Goal: Transaction & Acquisition: Purchase product/service

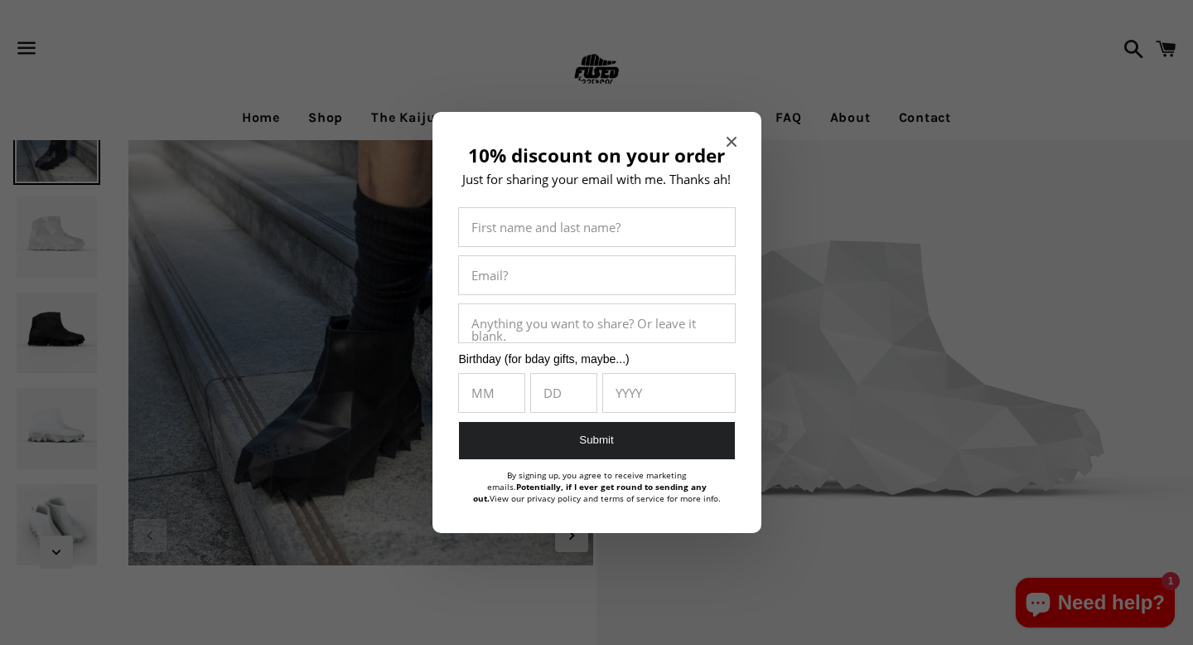
click at [729, 138] on icon "Close modal" at bounding box center [732, 142] width 10 height 10
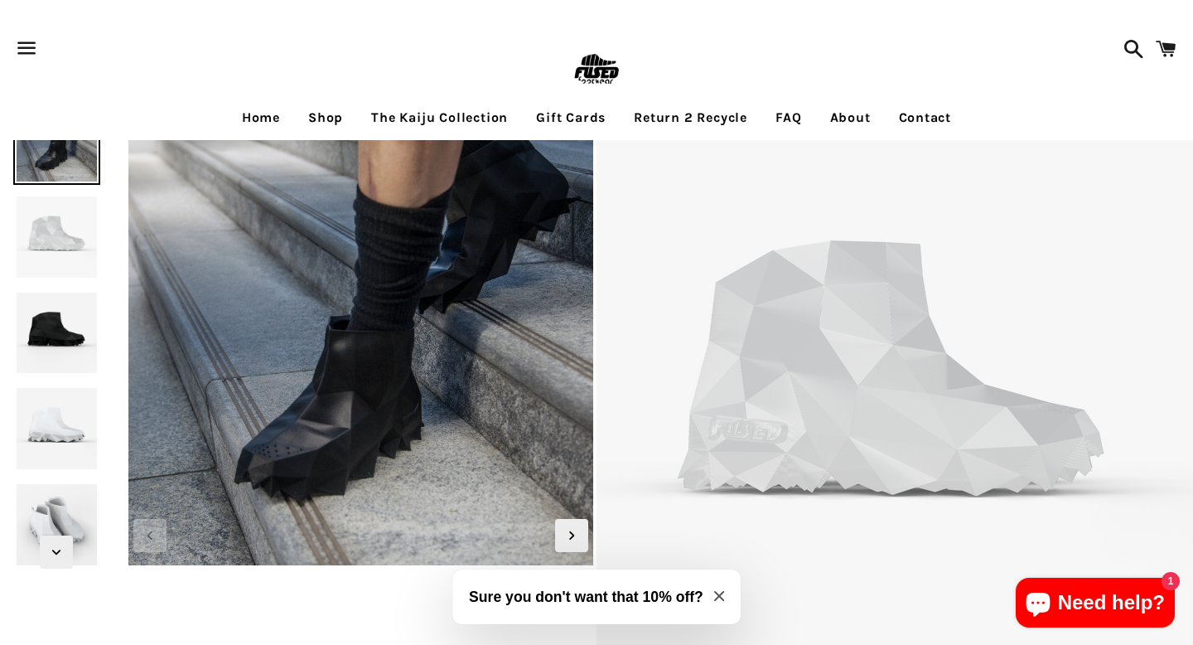
click at [315, 118] on link "Shop" at bounding box center [326, 117] width 60 height 41
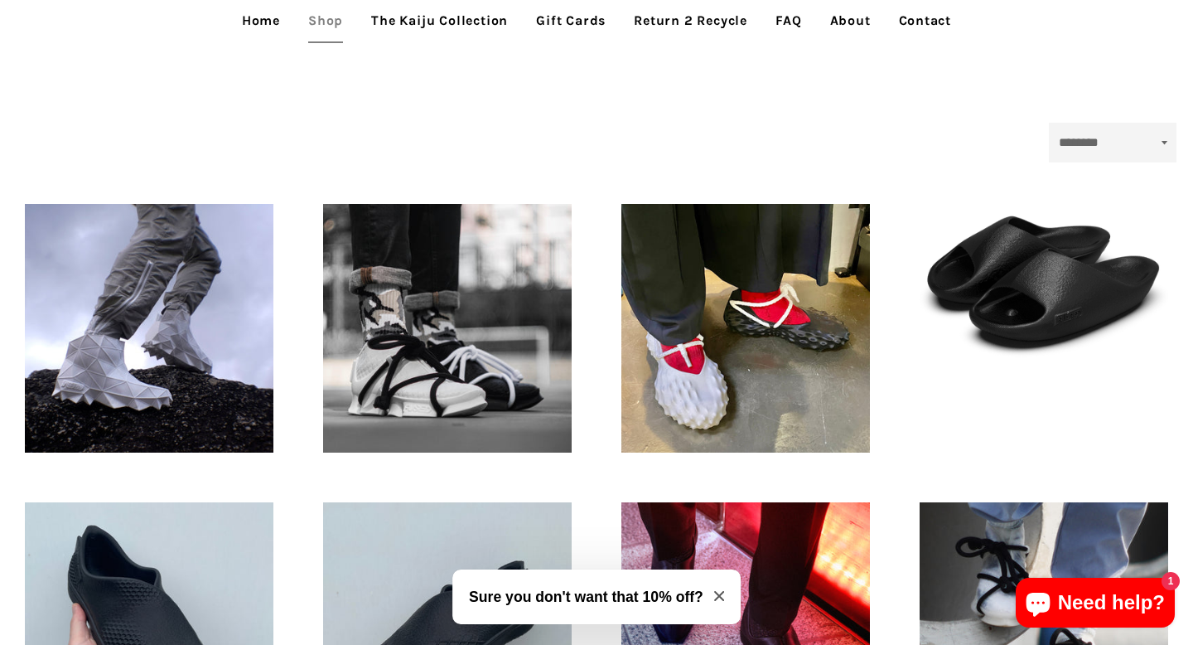
scroll to position [365, 0]
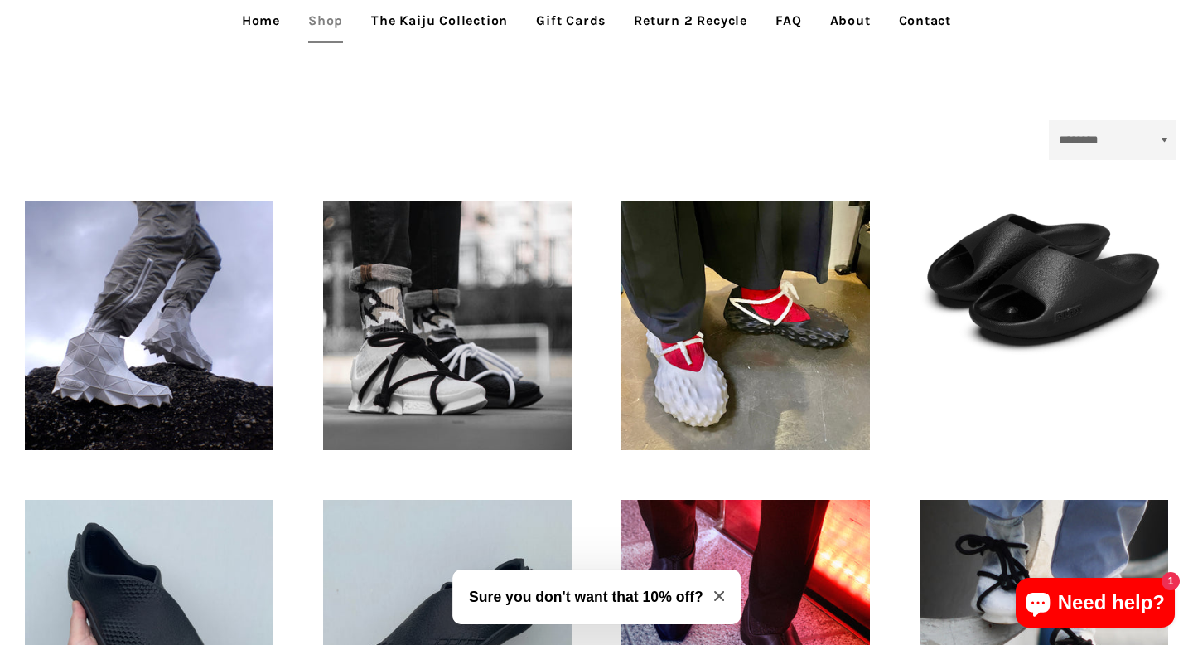
click at [1083, 138] on select "**********" at bounding box center [1113, 140] width 128 height 40
select select "**********"
click at [1049, 120] on select "**********" at bounding box center [1113, 140] width 128 height 40
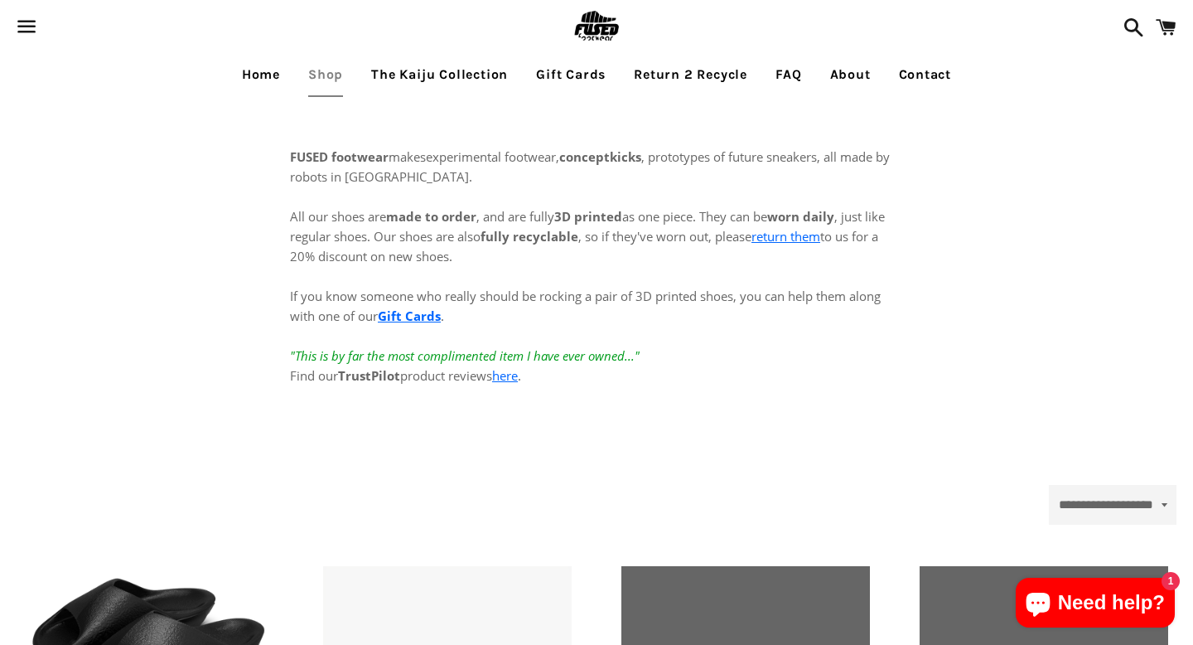
select select "**********"
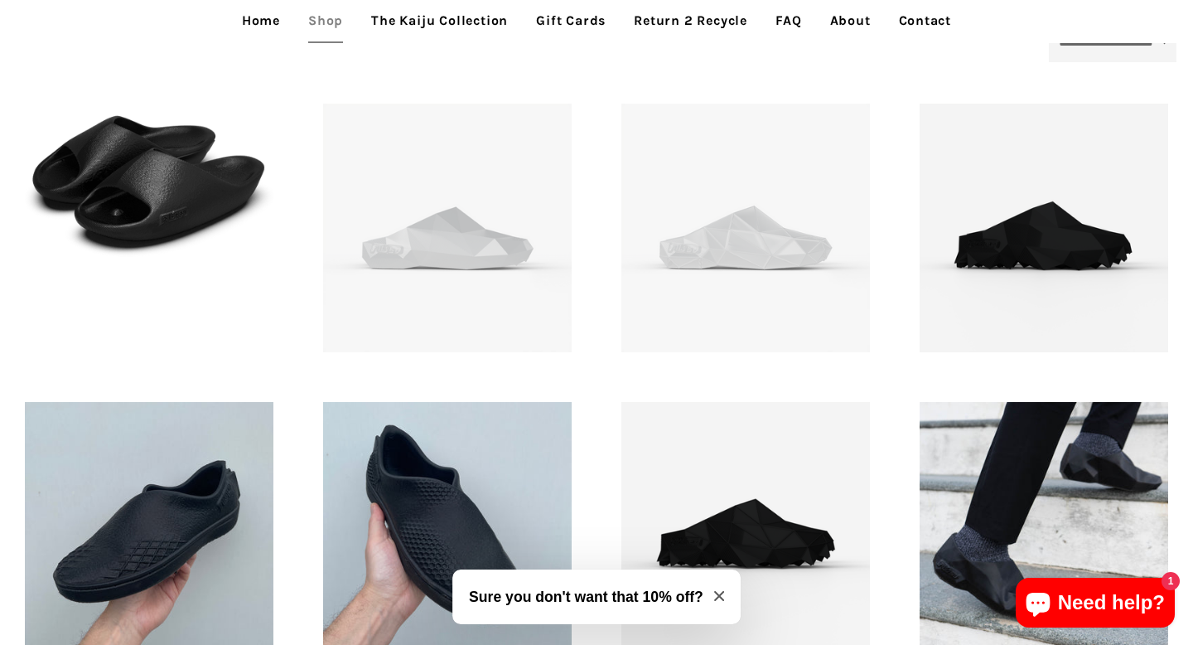
scroll to position [464, 0]
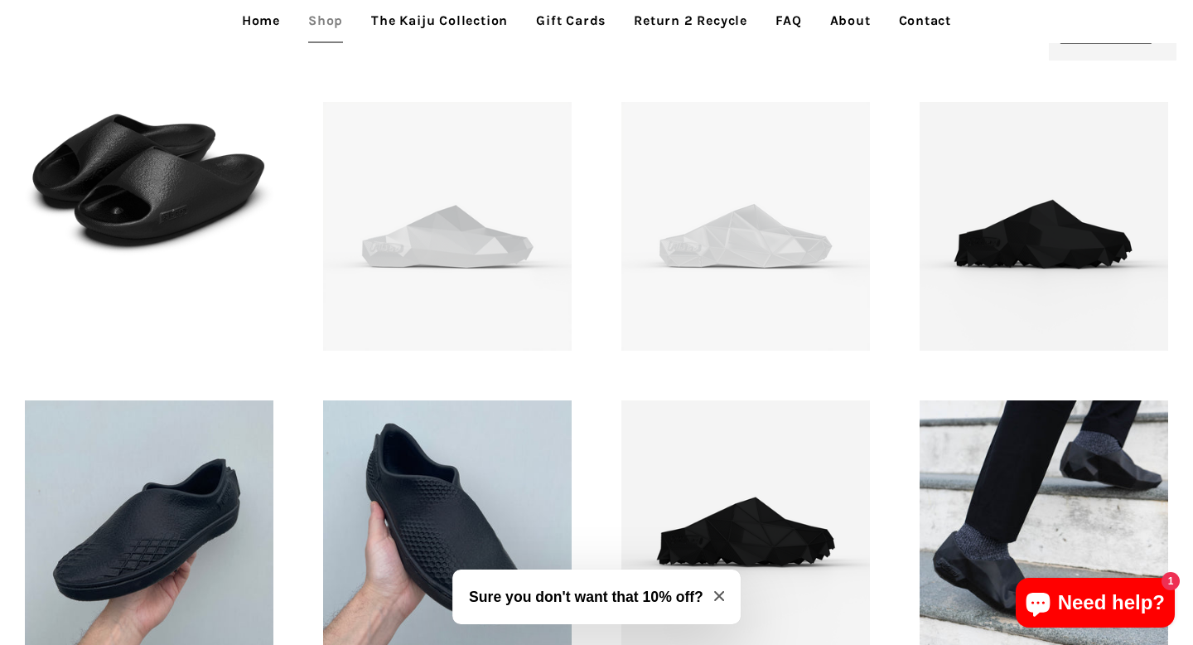
click at [991, 92] on div "FUSED footwear - Gojira Mule - 3D printed footwear Regular price £95" at bounding box center [1044, 226] width 298 height 298
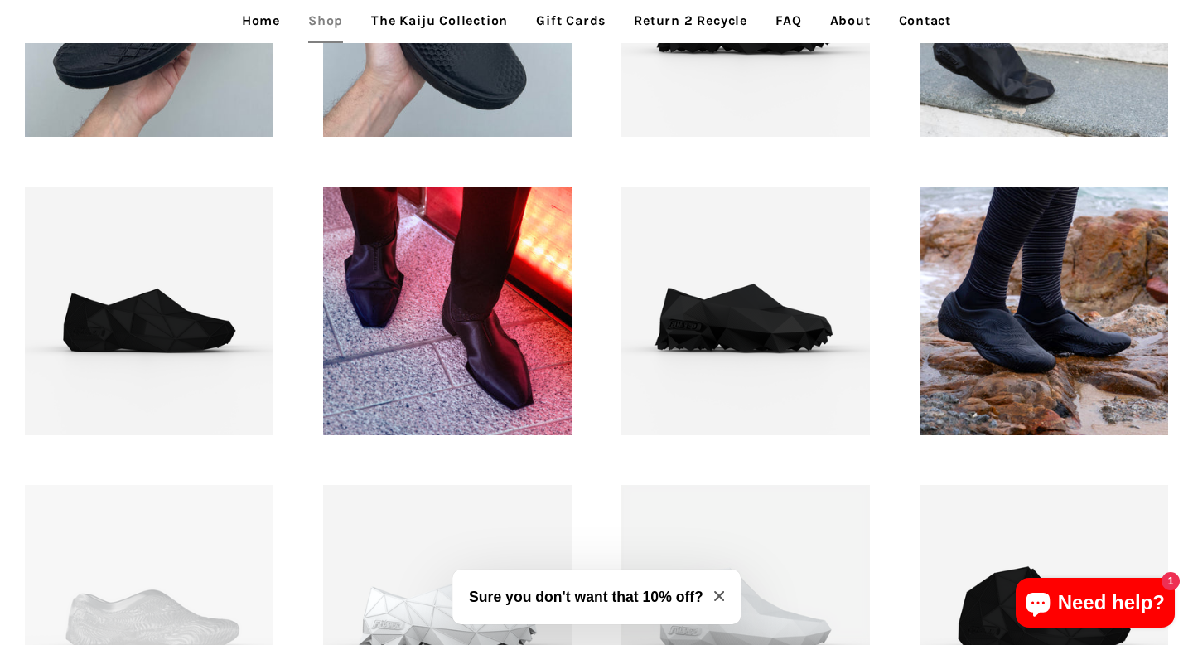
scroll to position [994, 0]
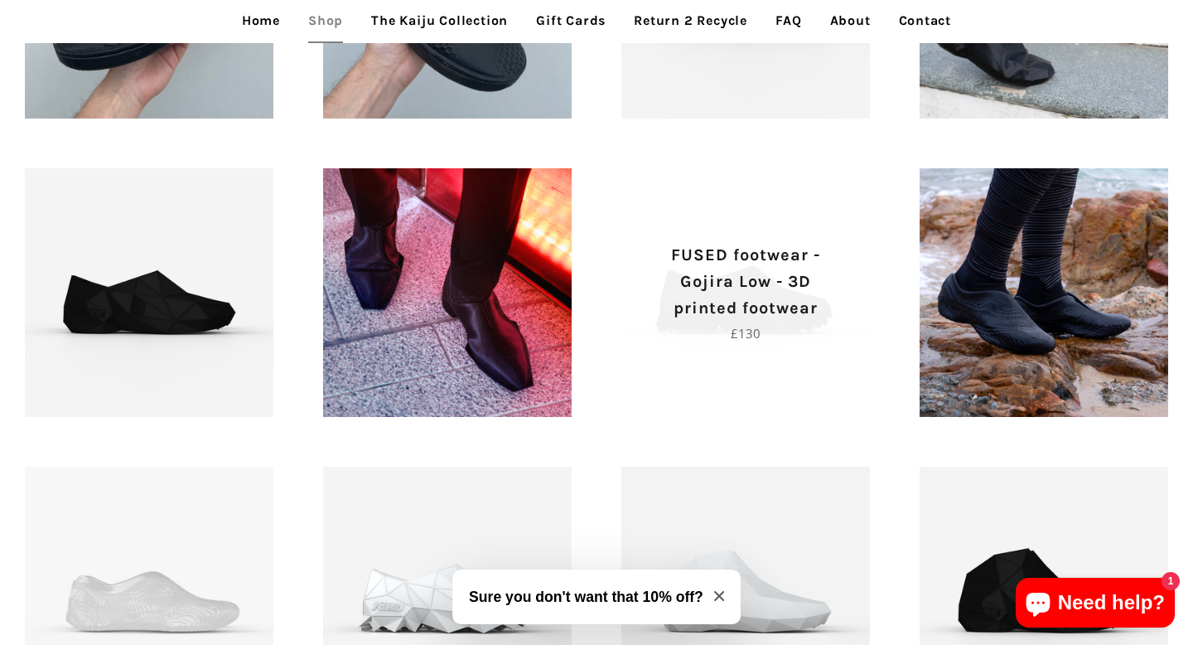
click at [705, 381] on span "FUSED footwear - Gojira Low - 3D printed footwear Regular price £130" at bounding box center [745, 292] width 249 height 249
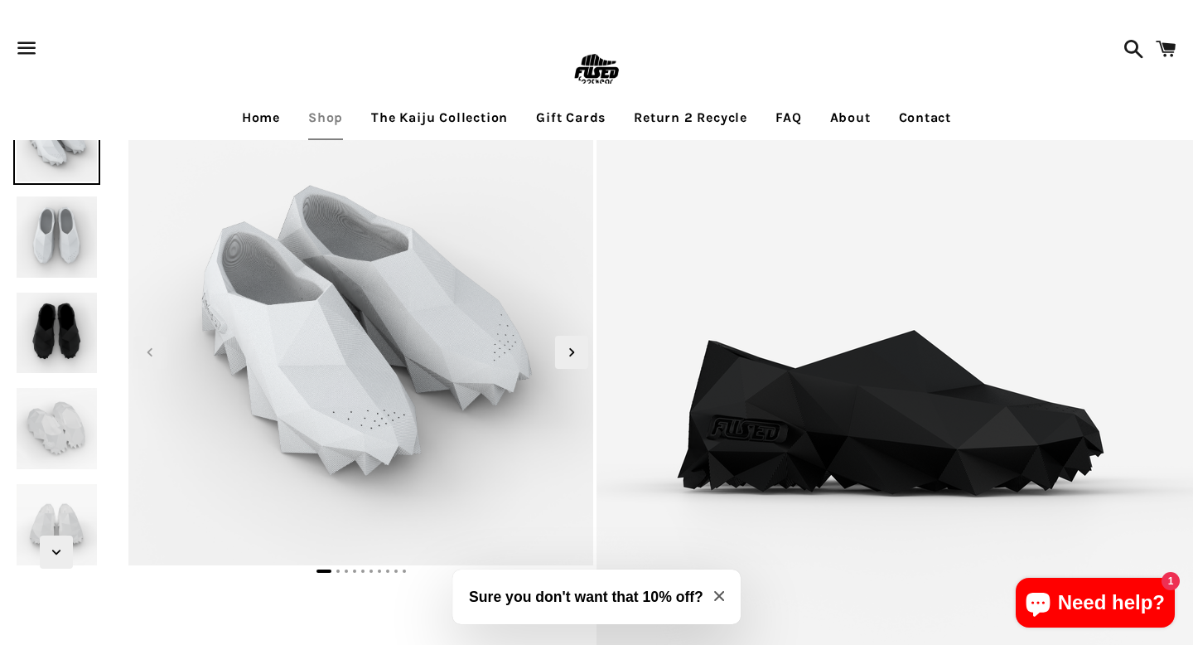
click at [622, 601] on h3 "Sure you don't want that 10% off?" at bounding box center [586, 597] width 234 height 22
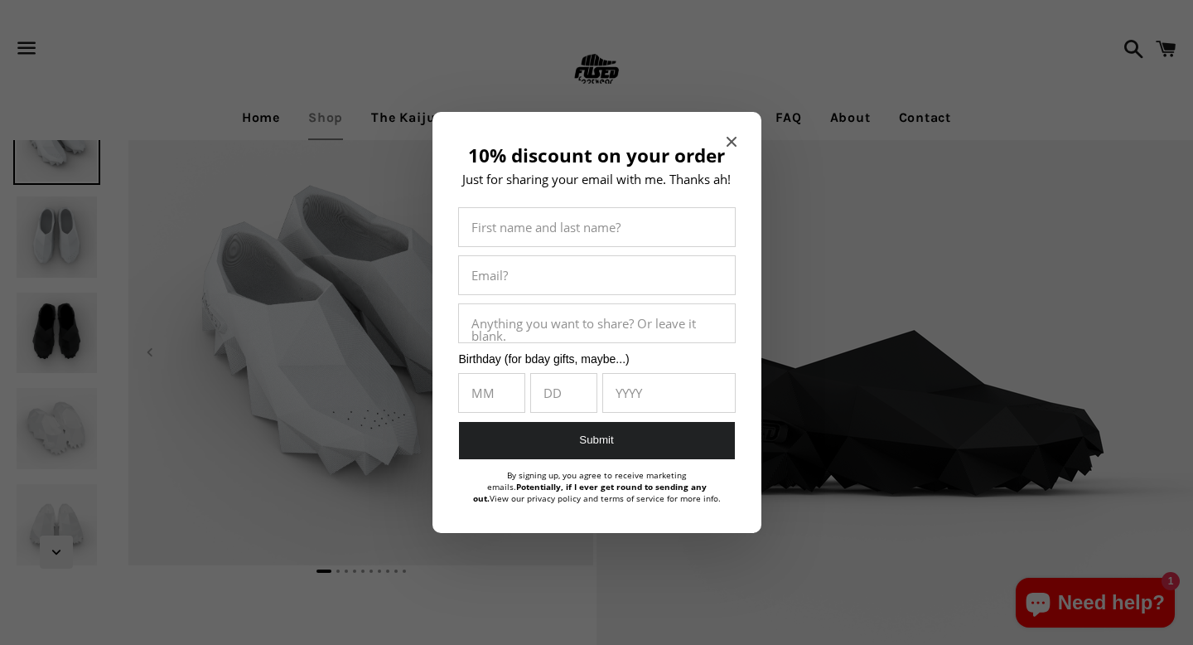
click at [602, 239] on input "10% discount on your order" at bounding box center [597, 227] width 276 height 38
type input "**********"
click at [508, 393] on input "10% discount on your order" at bounding box center [491, 393] width 65 height 38
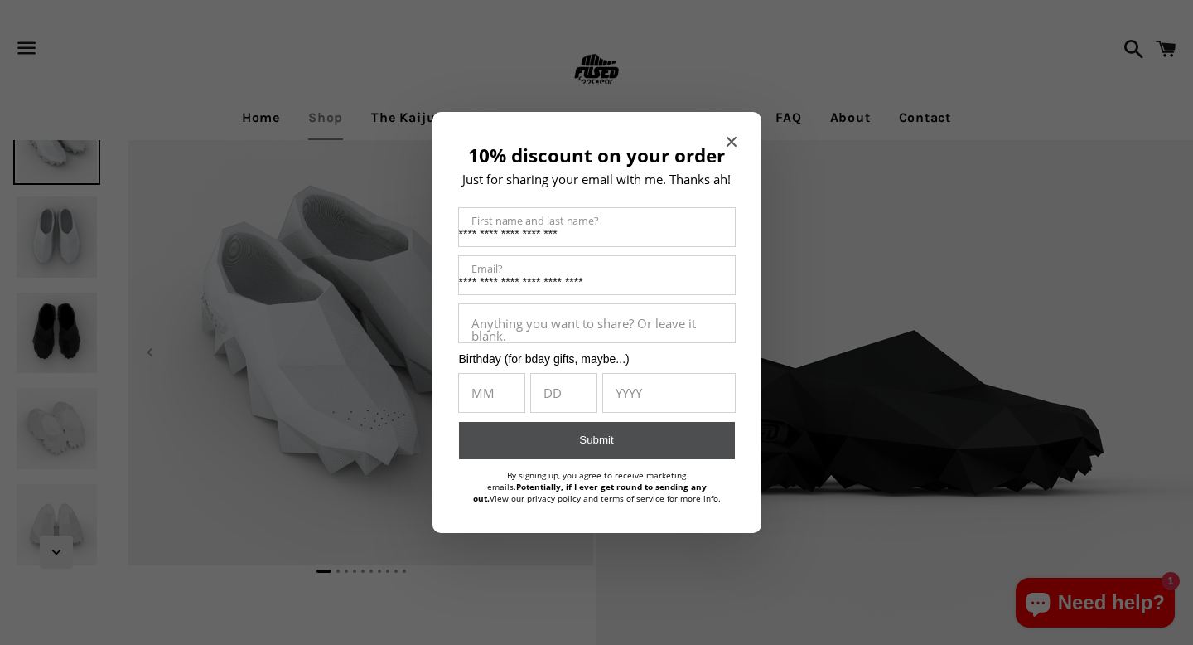
click at [526, 445] on button "Submit" at bounding box center [597, 440] width 276 height 37
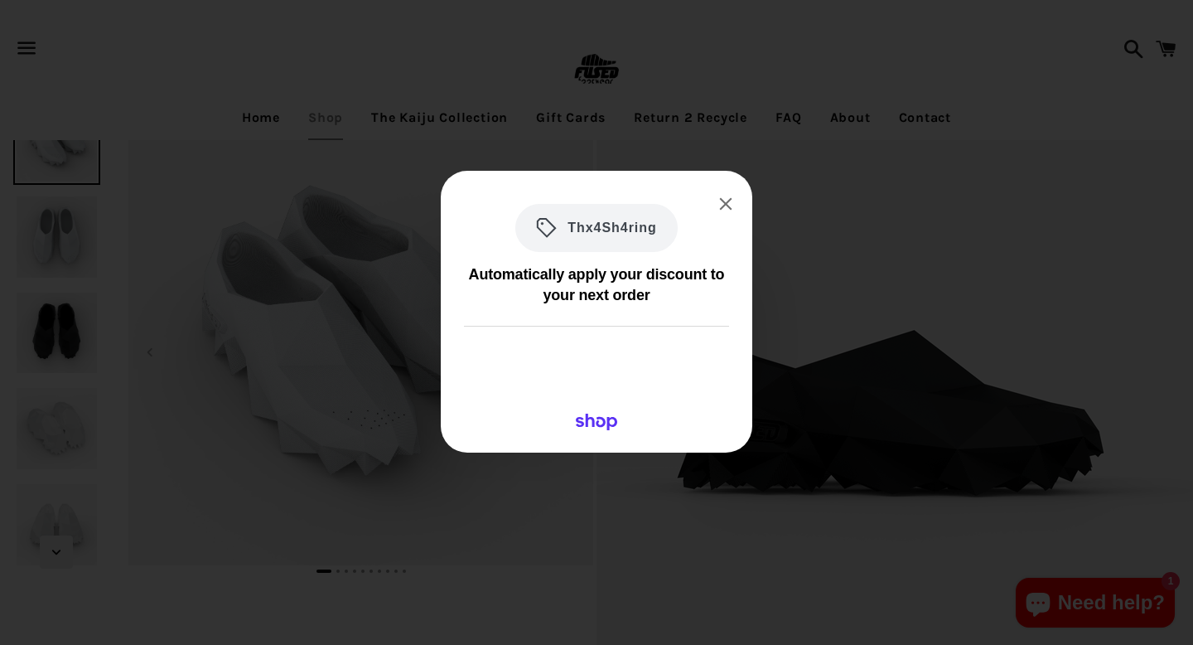
drag, startPoint x: 659, startPoint y: 221, endPoint x: 571, endPoint y: 237, distance: 89.2
click at [571, 237] on div "Thx4Sh4ring" at bounding box center [596, 228] width 162 height 48
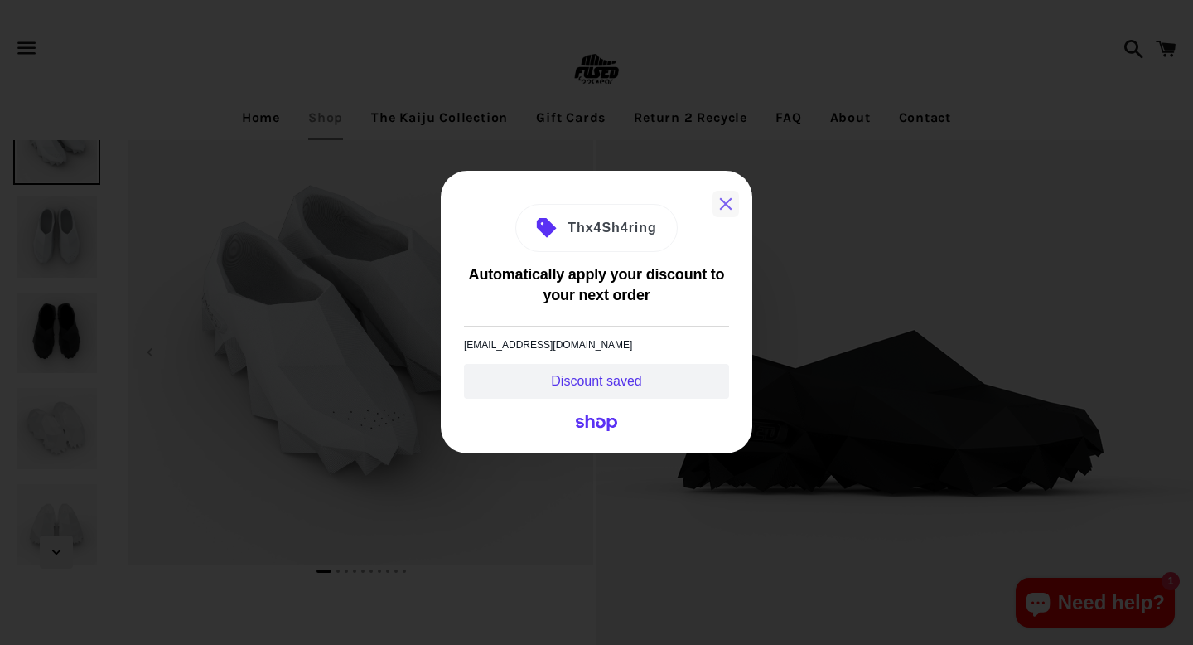
click at [721, 201] on button "Close" at bounding box center [725, 204] width 27 height 27
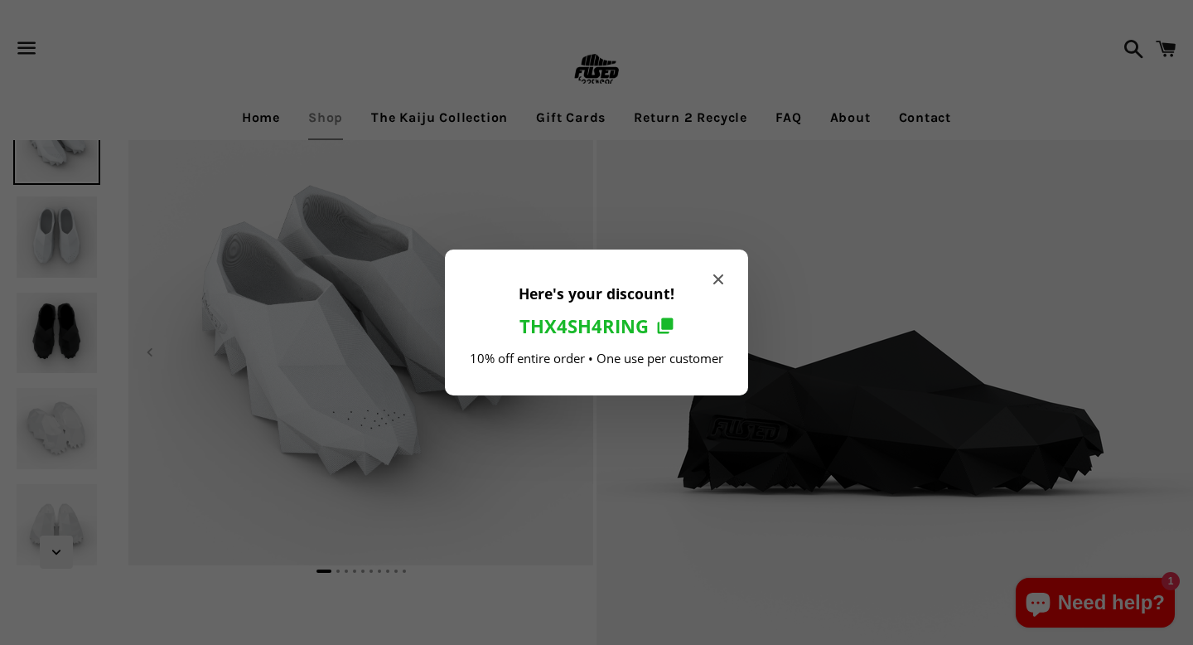
click at [713, 279] on icon "Close modal" at bounding box center [718, 279] width 10 height 10
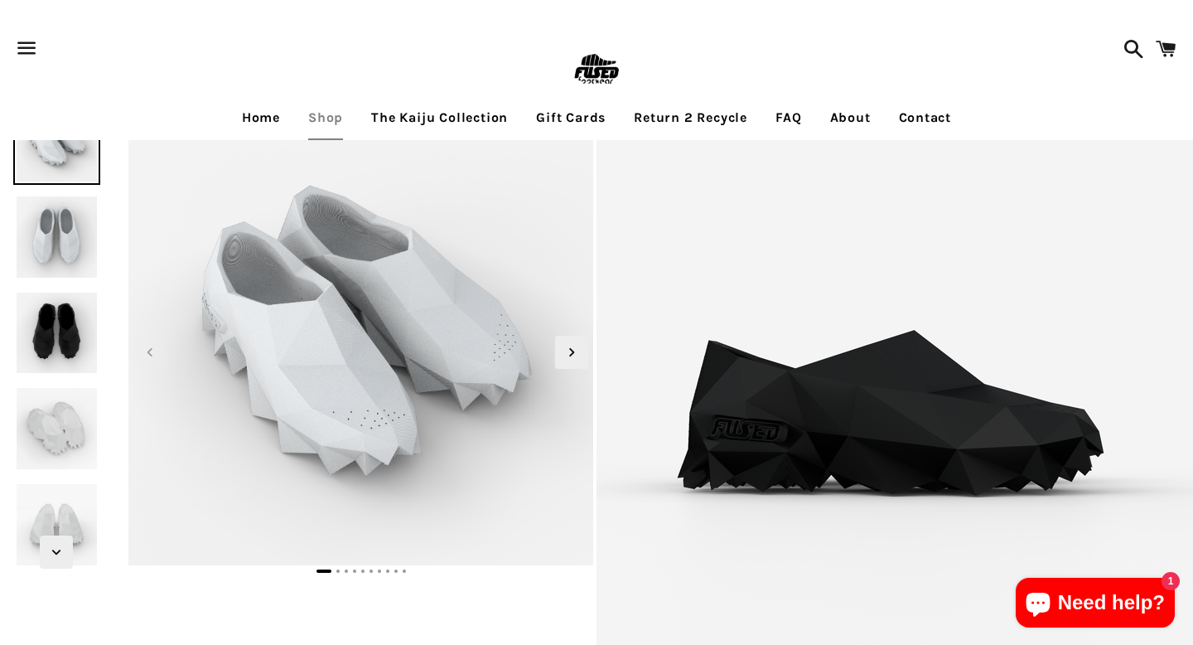
click at [1159, 111] on ul "Home Shop The Kaiju Collection Gift Cards Return 2 Recycle FAQ About Contact" at bounding box center [596, 117] width 1193 height 41
click at [567, 357] on icon "Next slide" at bounding box center [572, 352] width 18 height 18
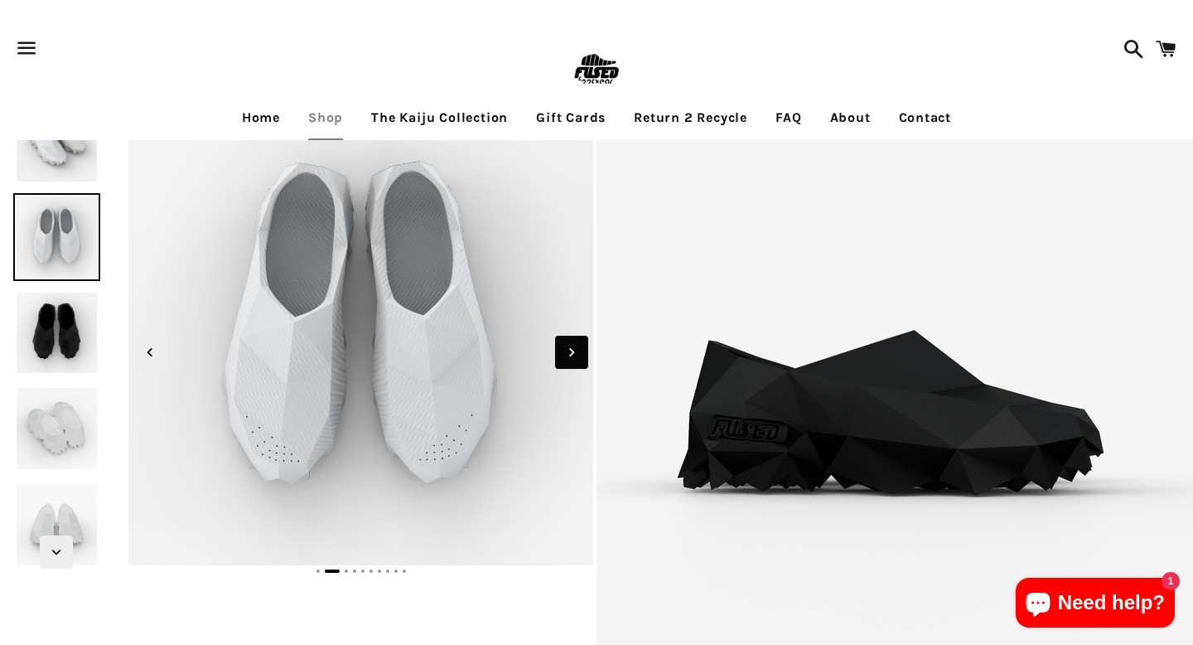
click at [567, 357] on icon "Next slide" at bounding box center [572, 352] width 18 height 18
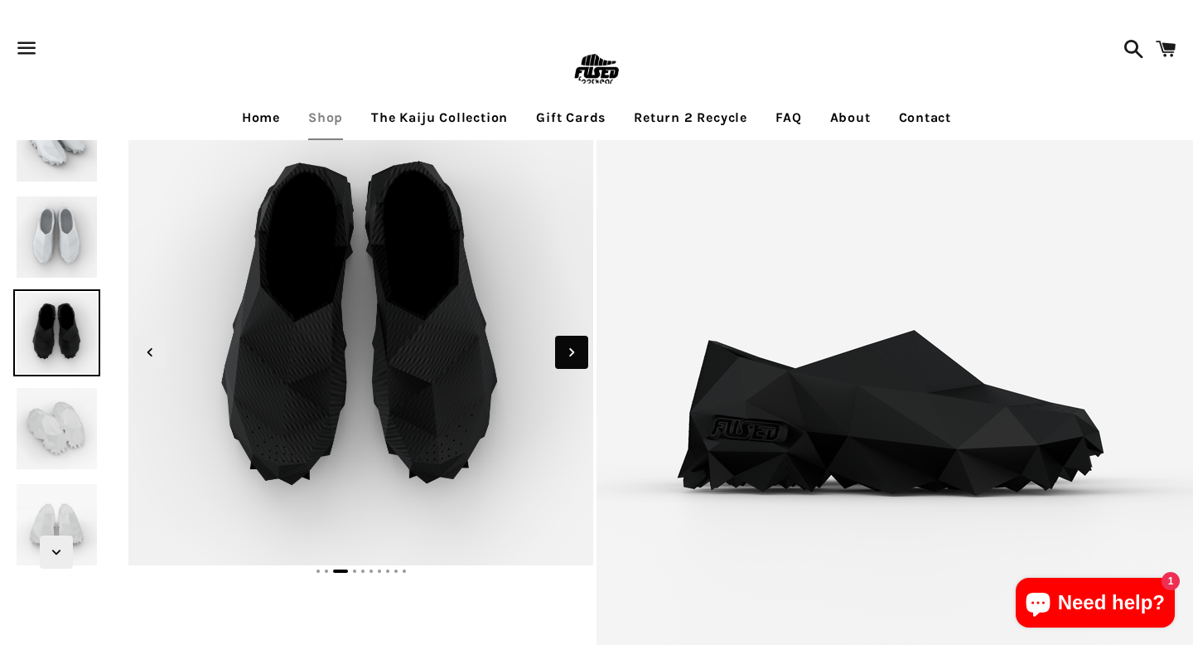
click at [567, 357] on icon "Next slide" at bounding box center [572, 352] width 18 height 18
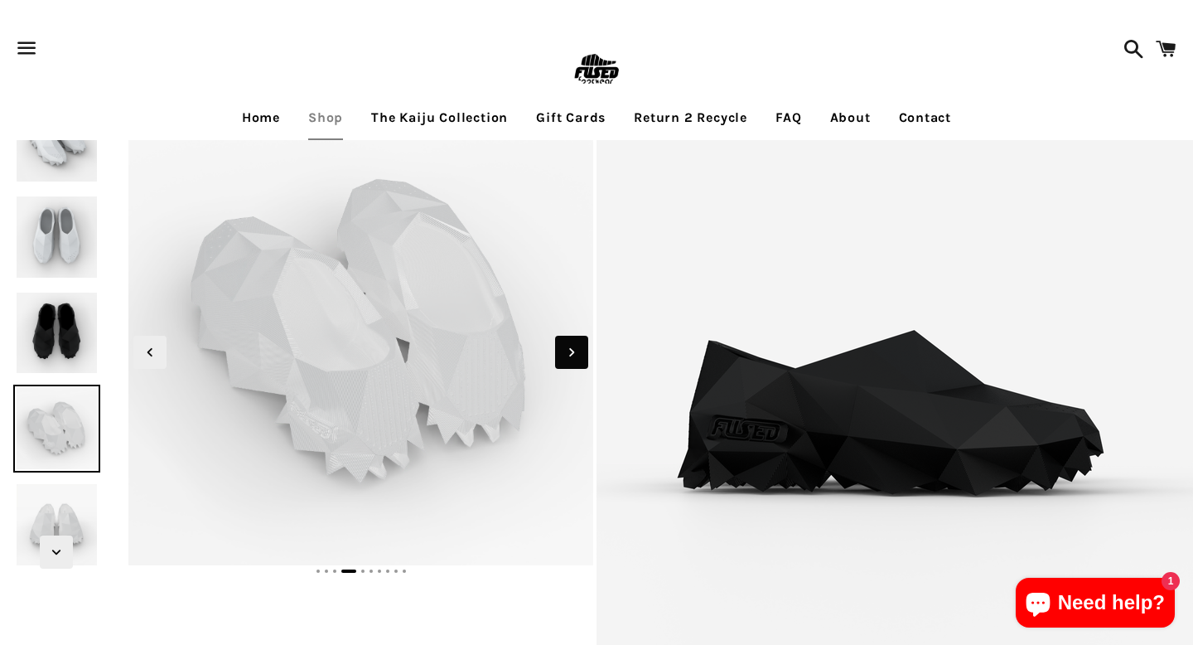
click at [567, 357] on icon "Next slide" at bounding box center [572, 352] width 18 height 18
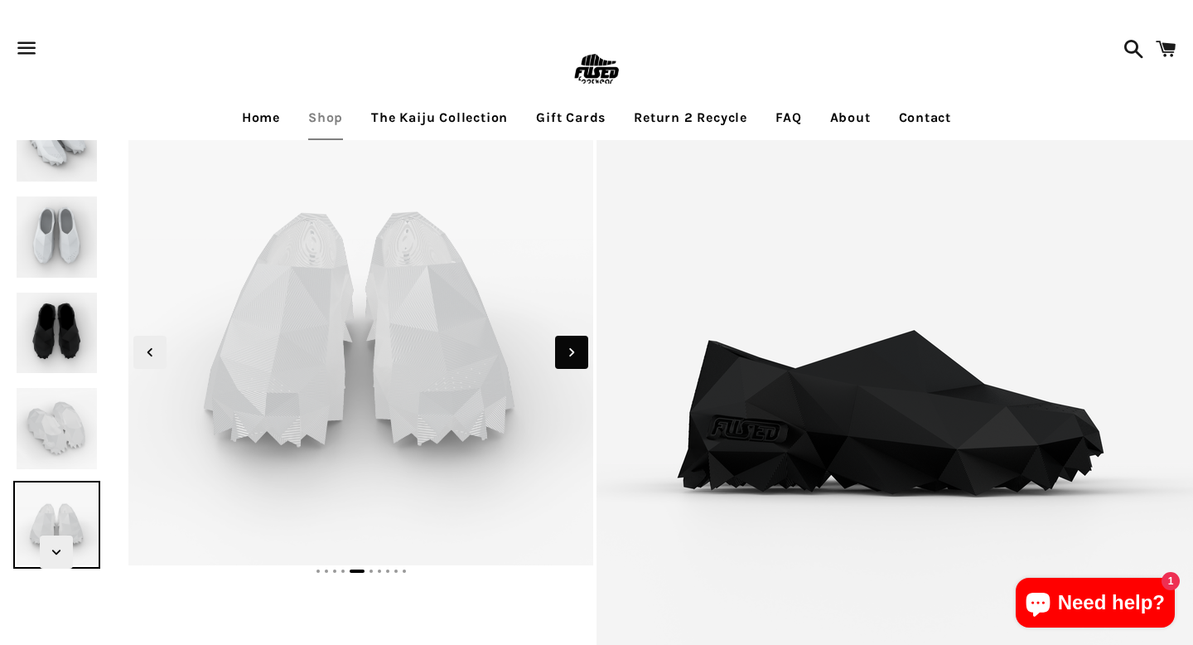
click at [567, 357] on icon "Next slide" at bounding box center [572, 352] width 18 height 18
